Goal: Task Accomplishment & Management: Complete application form

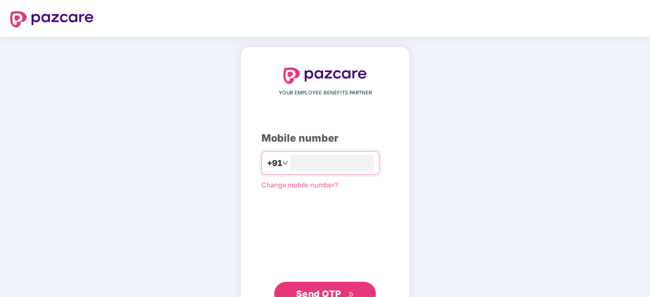
type input "**********"
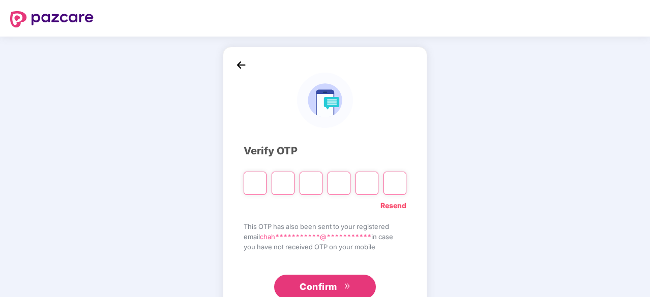
type input "*"
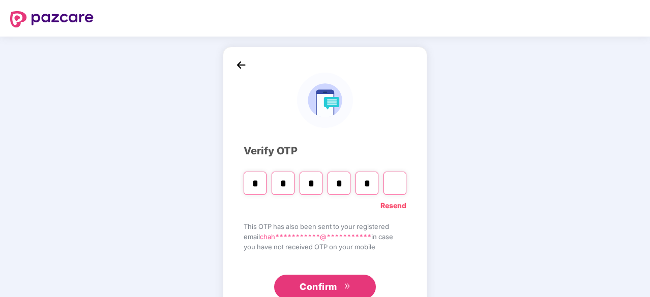
type input "*"
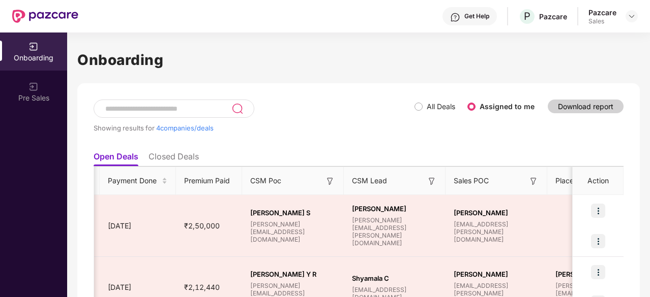
scroll to position [145, 0]
